Goal: Check status: Check status

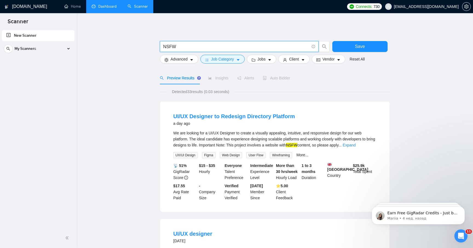
click at [100, 9] on link "Dashboard" at bounding box center [104, 6] width 25 height 5
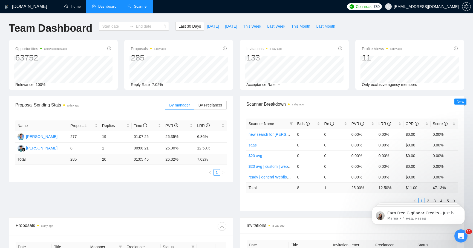
type input "[DATE]"
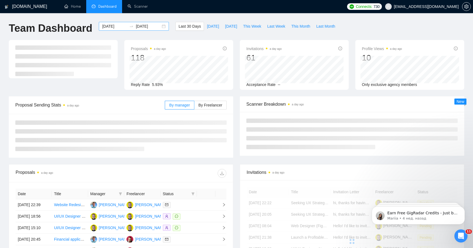
click at [110, 27] on input "[DATE]" at bounding box center [114, 26] width 25 height 6
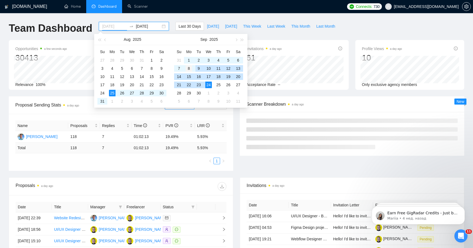
type input "[DATE]"
click at [189, 68] on div "8" at bounding box center [189, 68] width 7 height 7
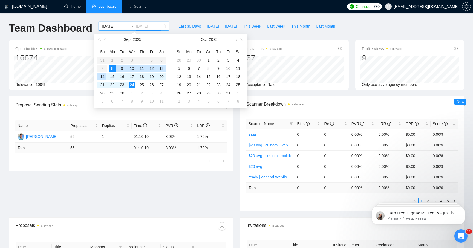
click at [104, 77] on div "14" at bounding box center [102, 76] width 7 height 7
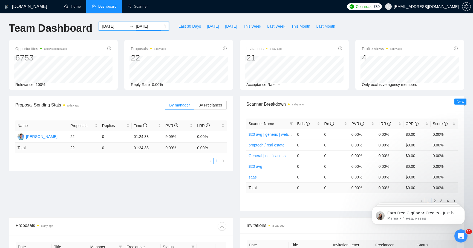
scroll to position [6, 0]
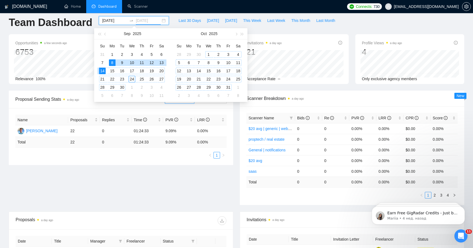
type input "[DATE]"
click at [191, 188] on div "Proposal Sending Stats a day ago By manager By Freelancer Name Proposals Replie…" at bounding box center [236, 151] width 462 height 121
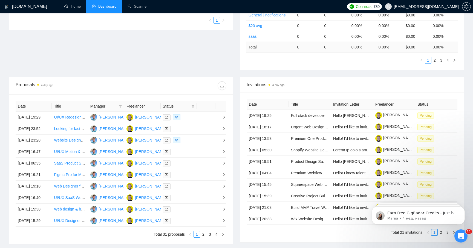
scroll to position [90, 0]
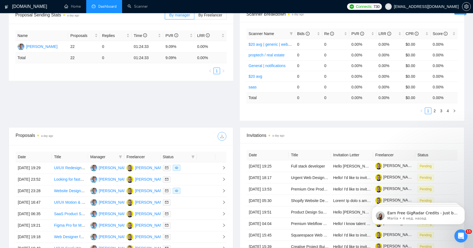
click at [222, 137] on icon "download" at bounding box center [222, 136] width 4 height 4
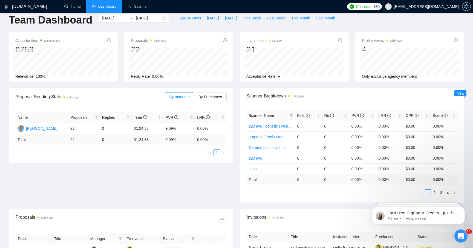
scroll to position [0, 0]
